Goal: Find specific page/section

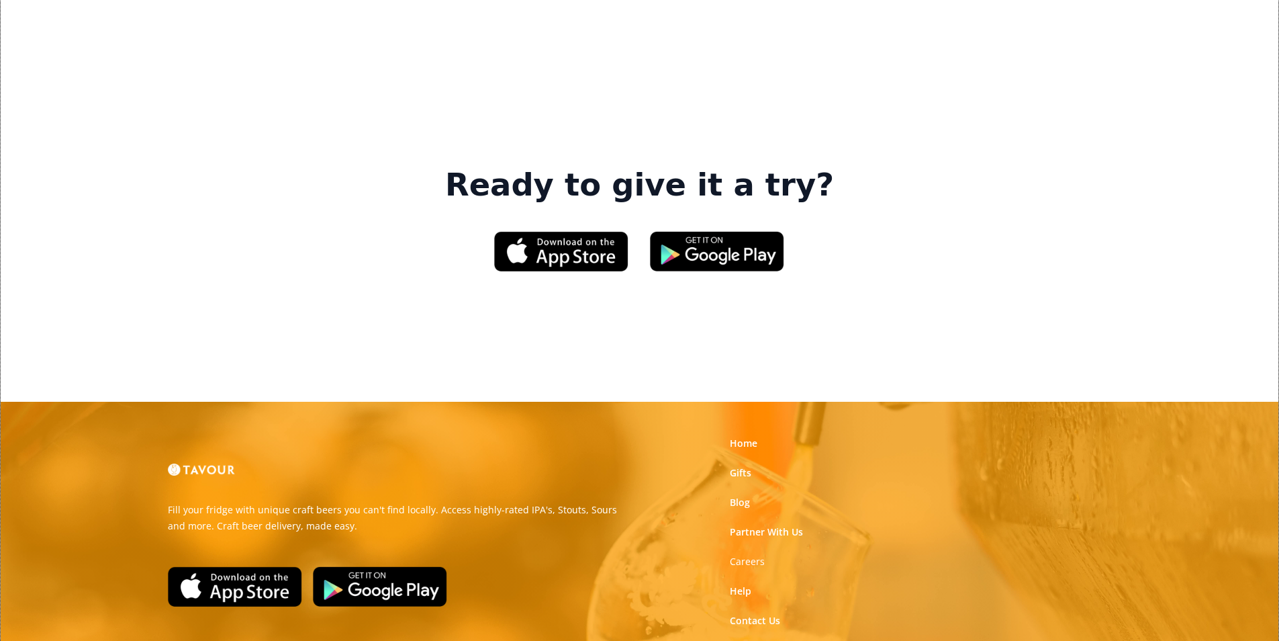
scroll to position [2032, 0]
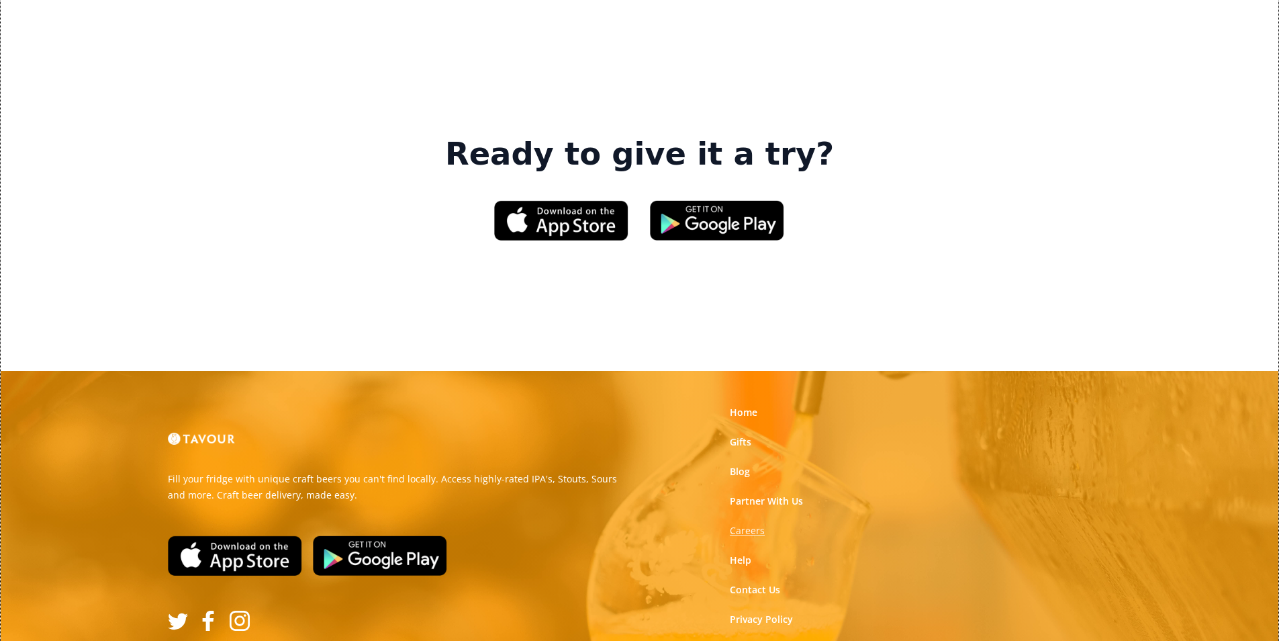
click at [761, 524] on strong "Careers" at bounding box center [747, 530] width 35 height 13
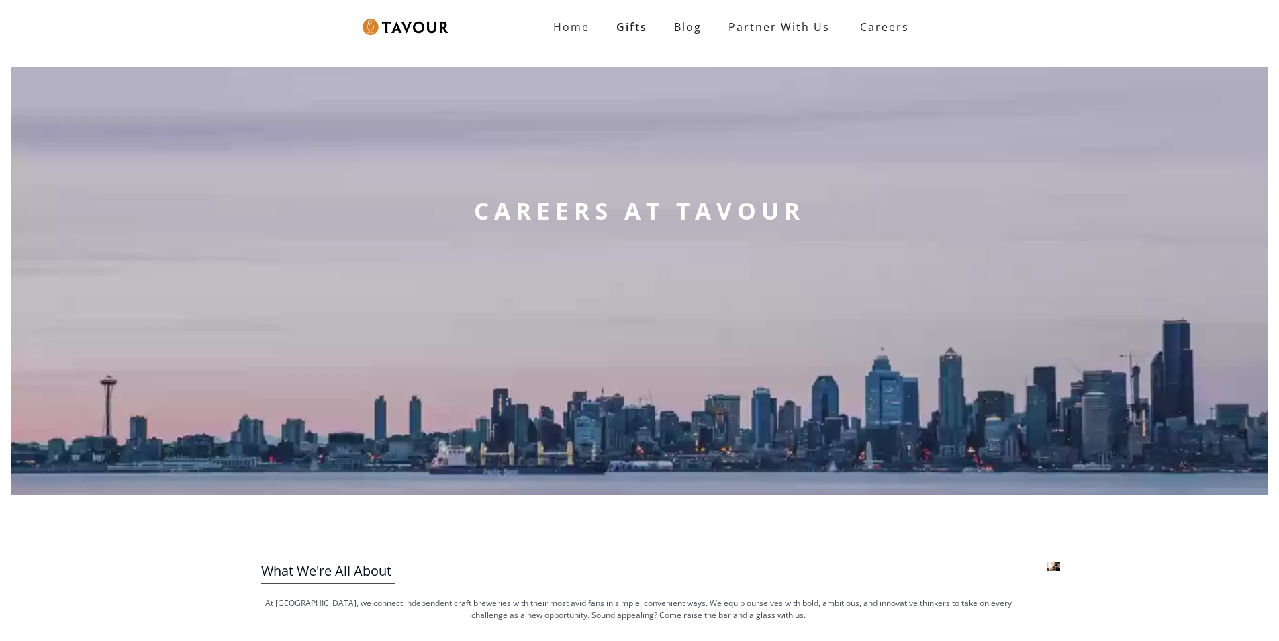
click at [573, 36] on link "Home" at bounding box center [571, 26] width 63 height 27
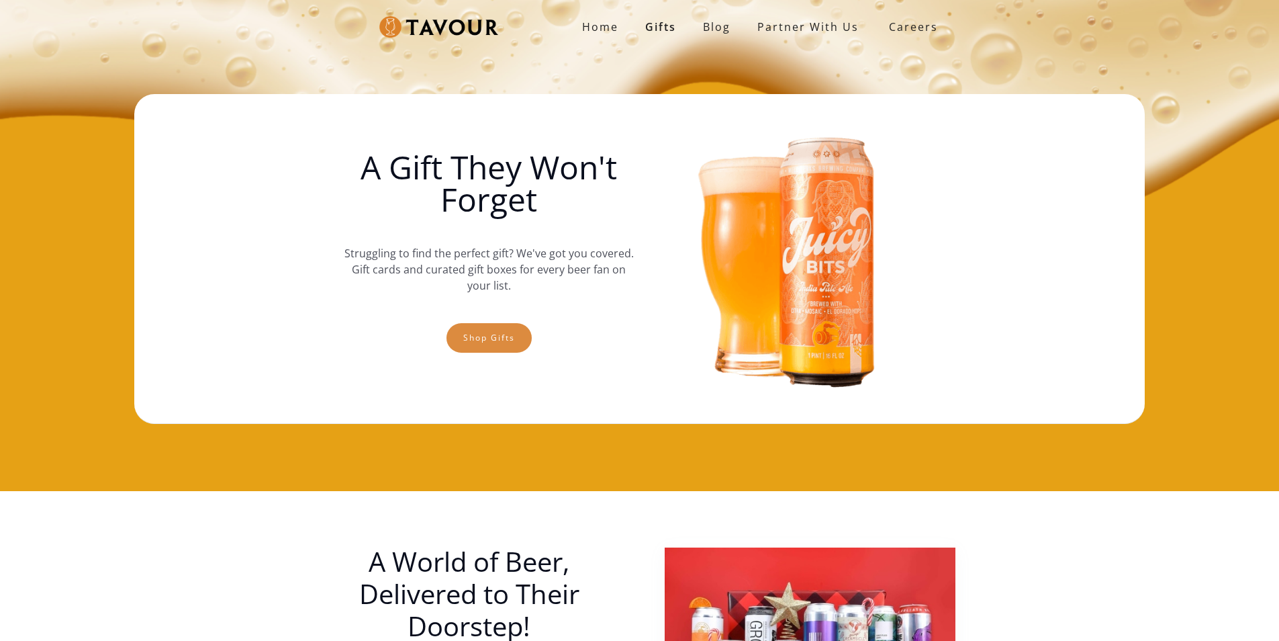
click at [516, 332] on link "Shop gifts" at bounding box center [489, 338] width 85 height 30
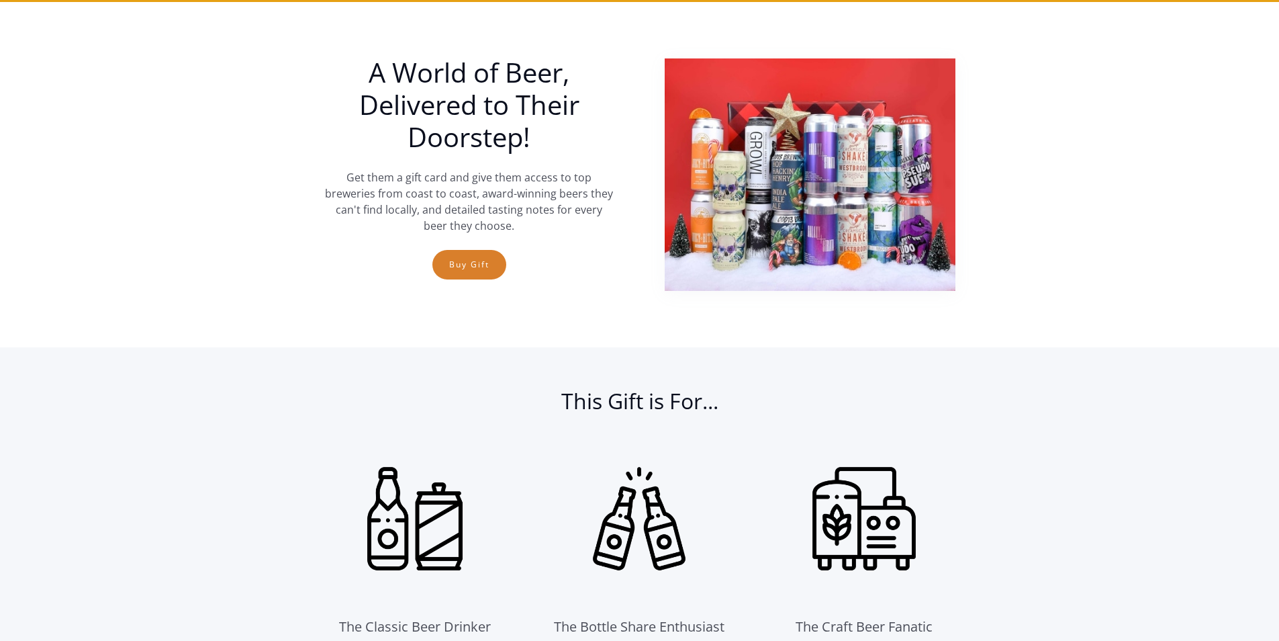
scroll to position [491, 0]
